Goal: Transaction & Acquisition: Purchase product/service

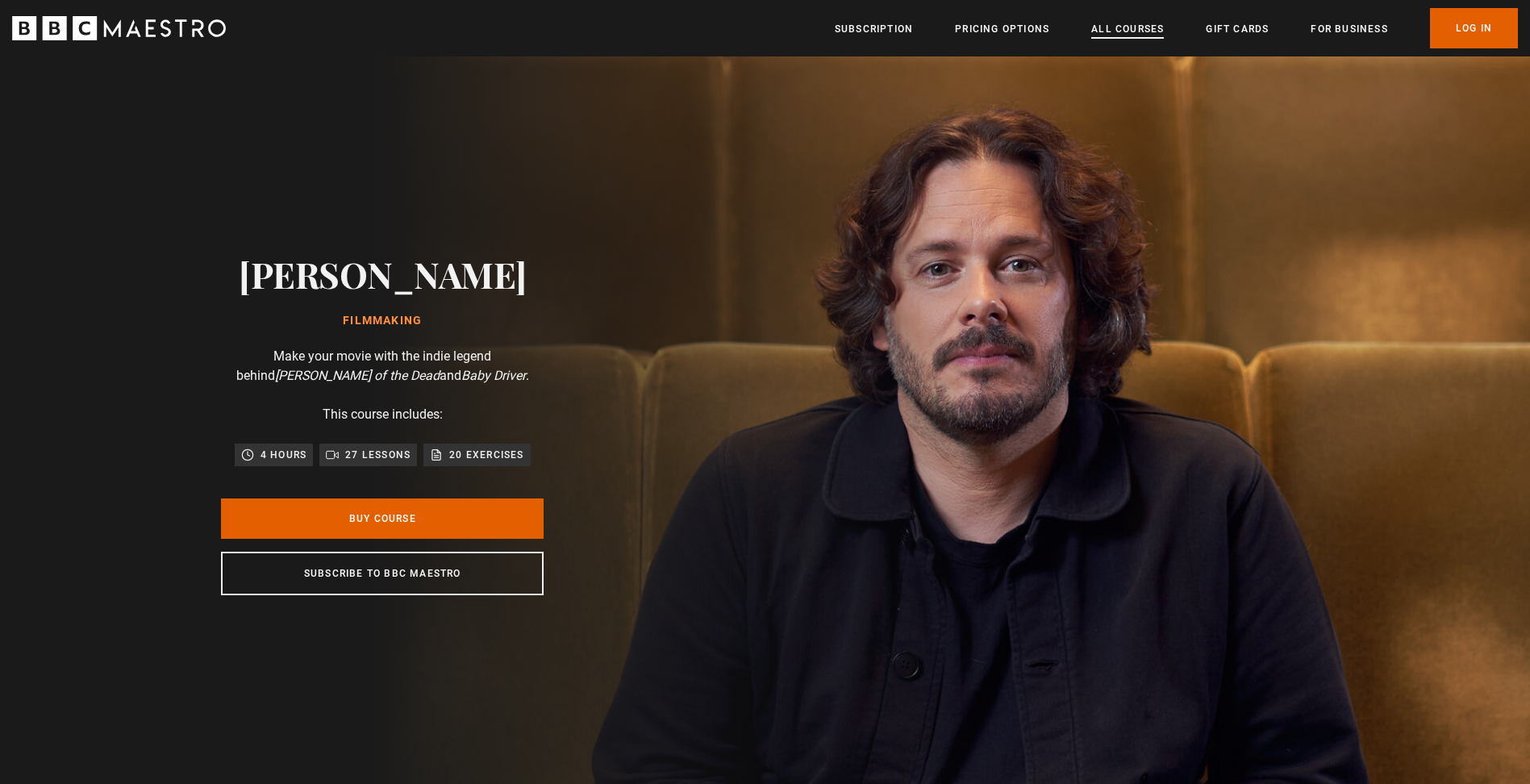
click at [1137, 27] on link "All Courses" at bounding box center [1127, 28] width 72 height 16
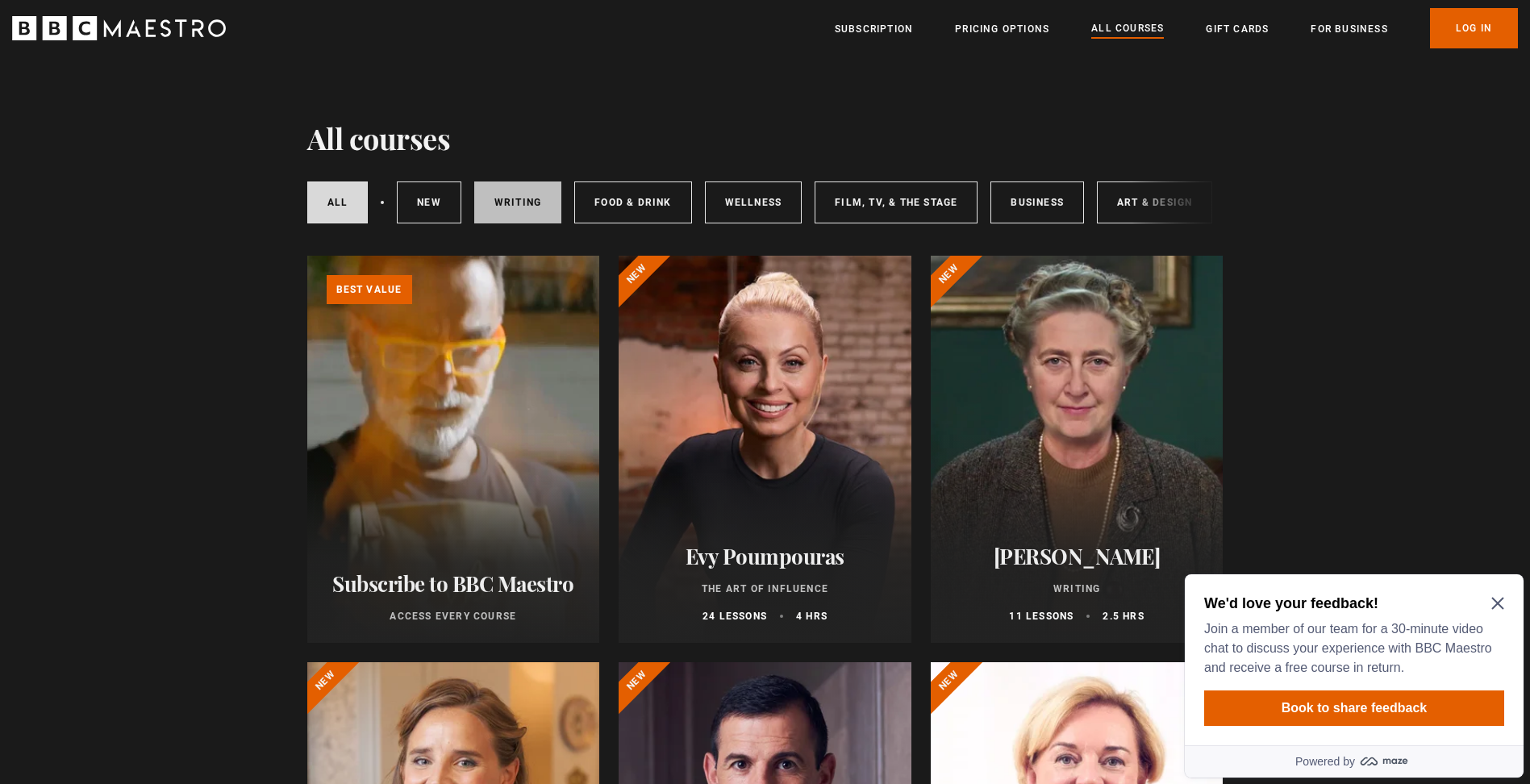
click at [498, 201] on link "Writing" at bounding box center [518, 202] width 87 height 42
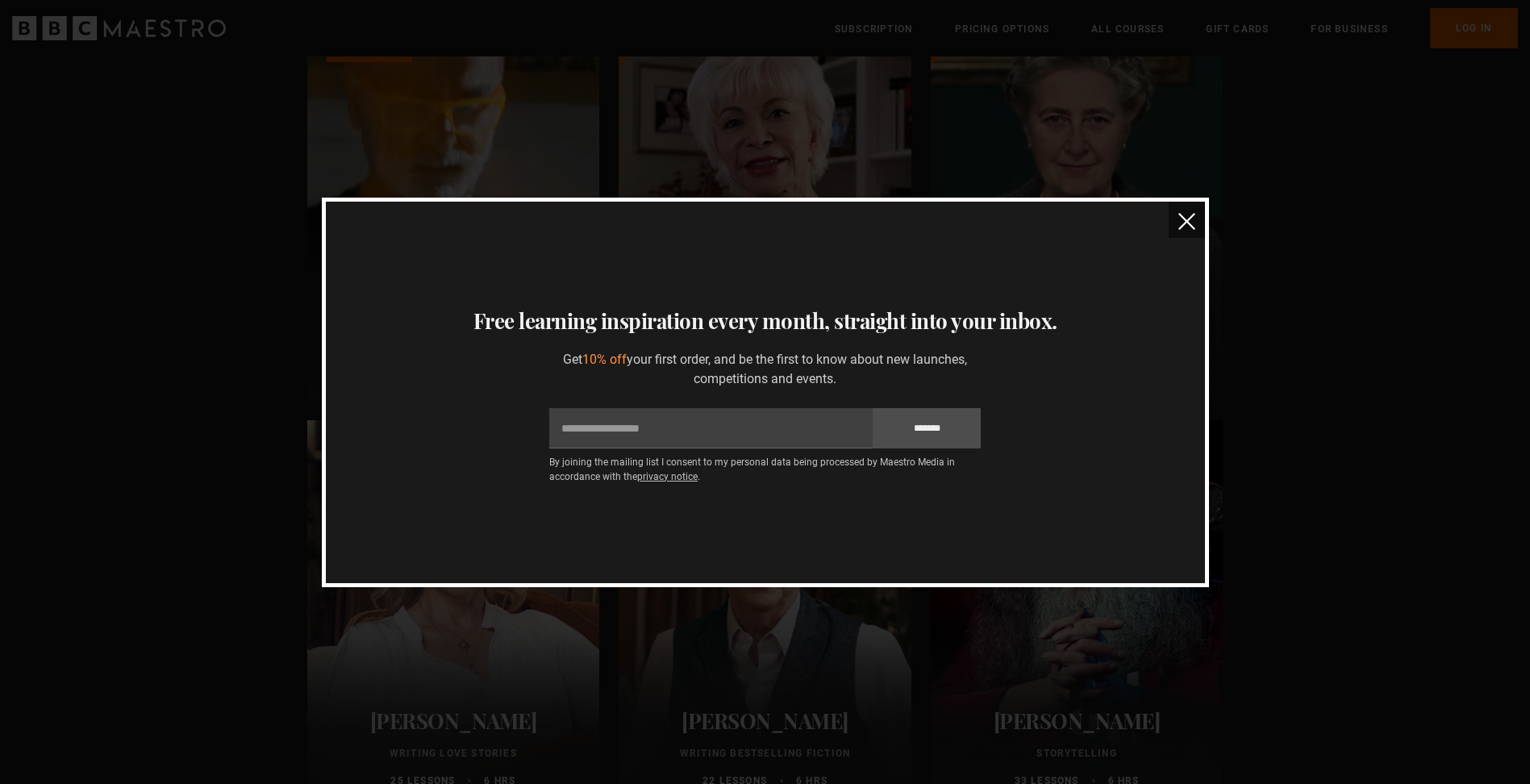
scroll to position [146, 0]
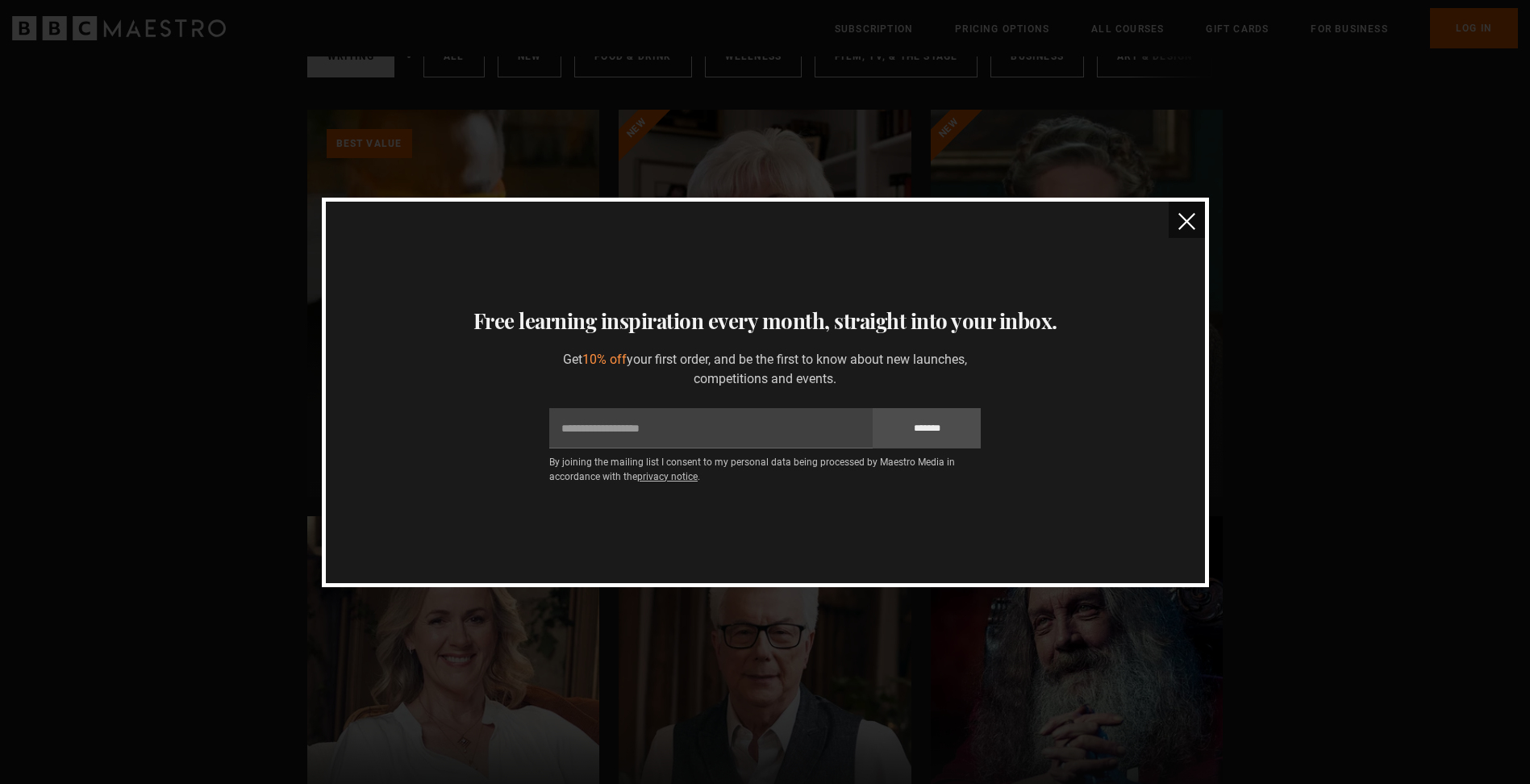
click at [1193, 217] on img "close" at bounding box center [1186, 221] width 17 height 17
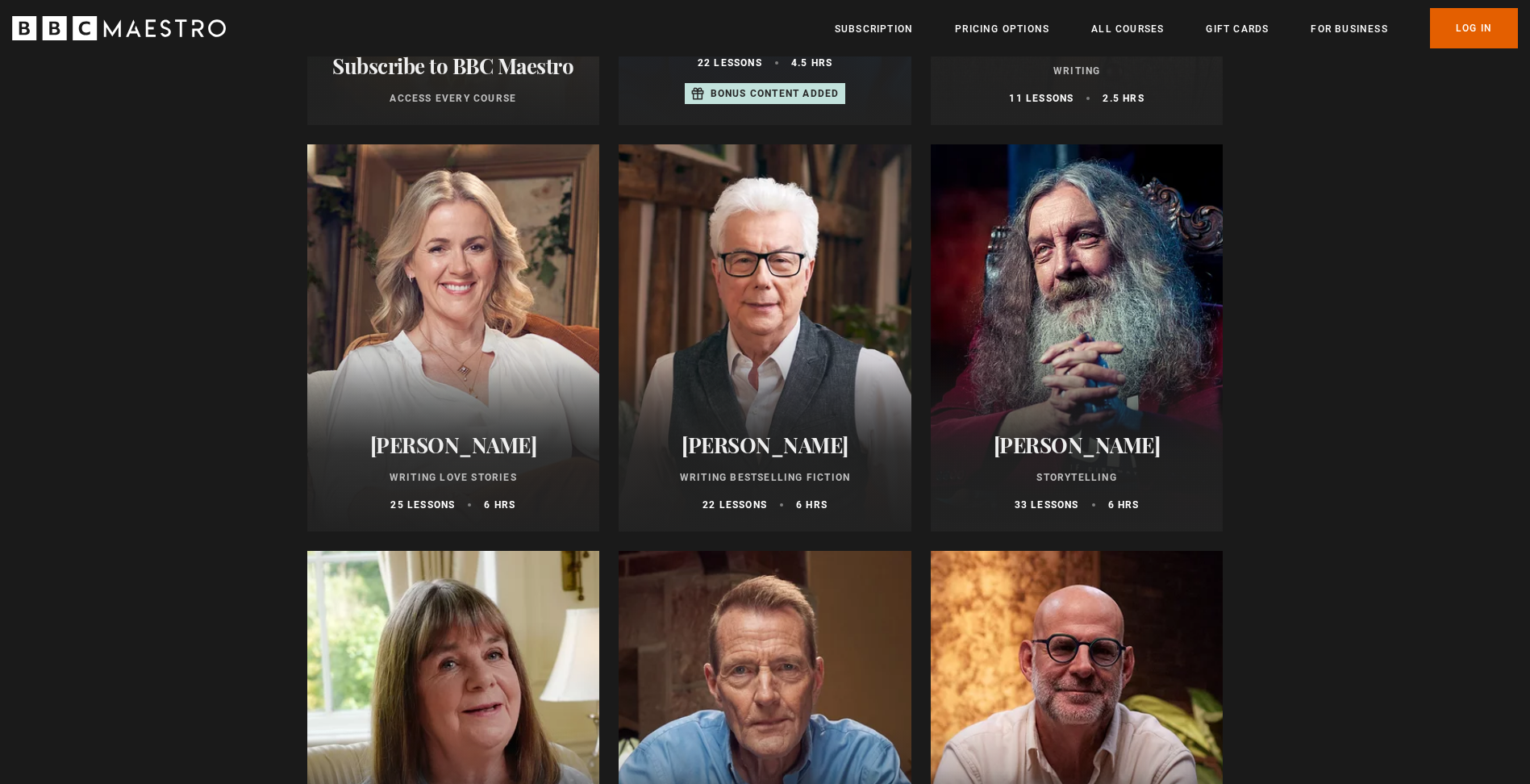
scroll to position [864, 0]
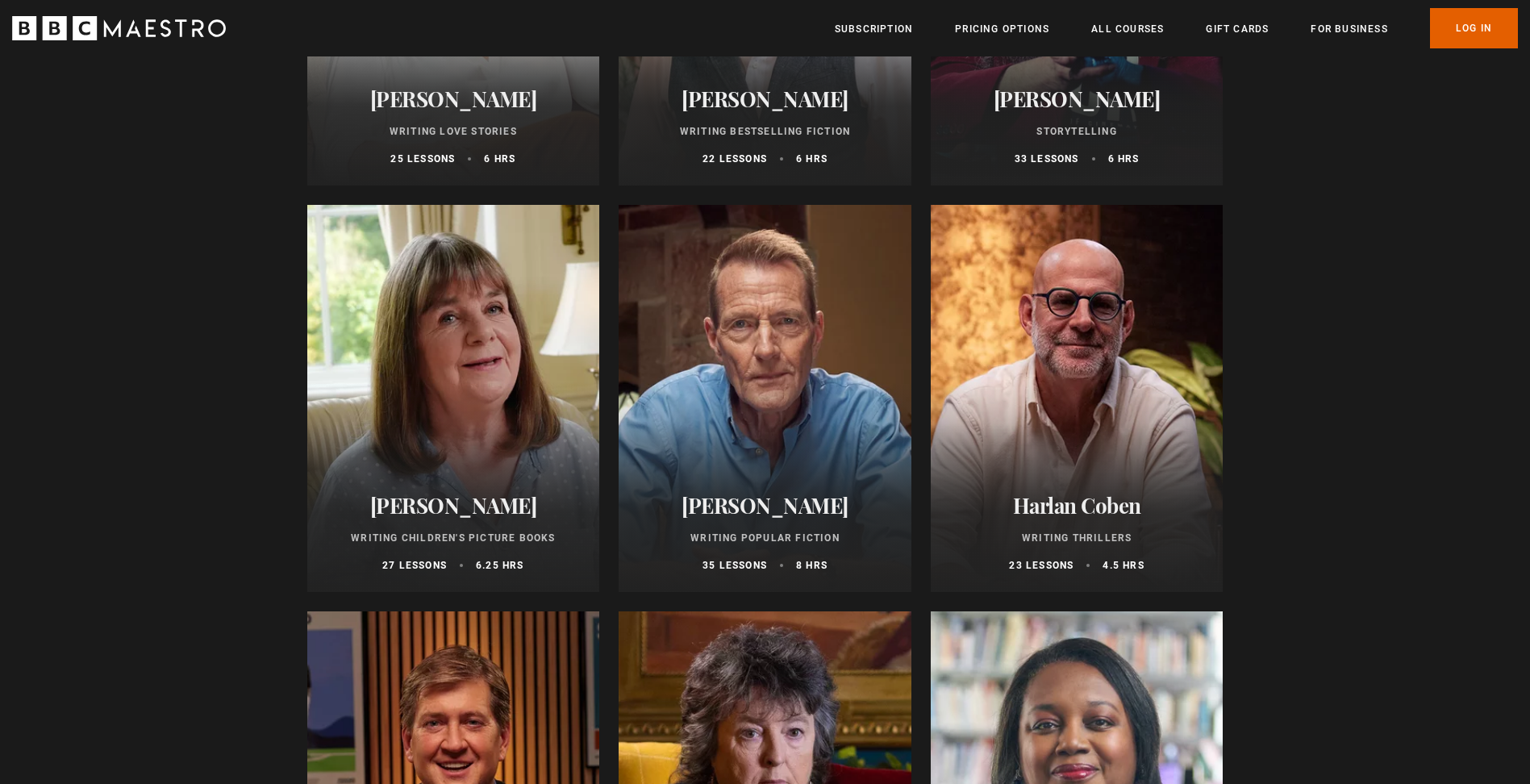
click at [1093, 509] on h2 "Harlan Coben" at bounding box center [1076, 505] width 254 height 25
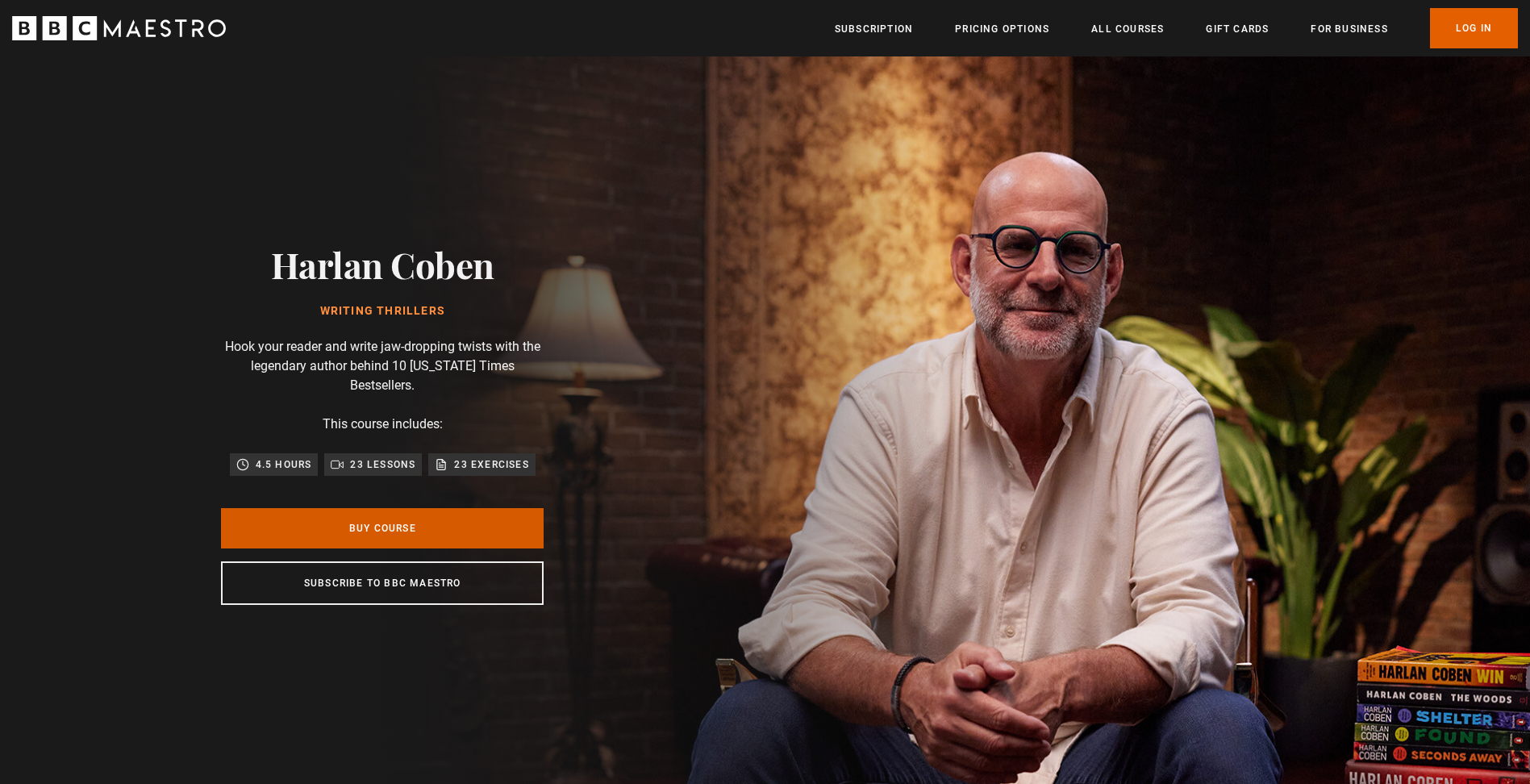
click at [324, 513] on link "Buy Course" at bounding box center [382, 528] width 323 height 40
